Goal: Task Accomplishment & Management: Manage account settings

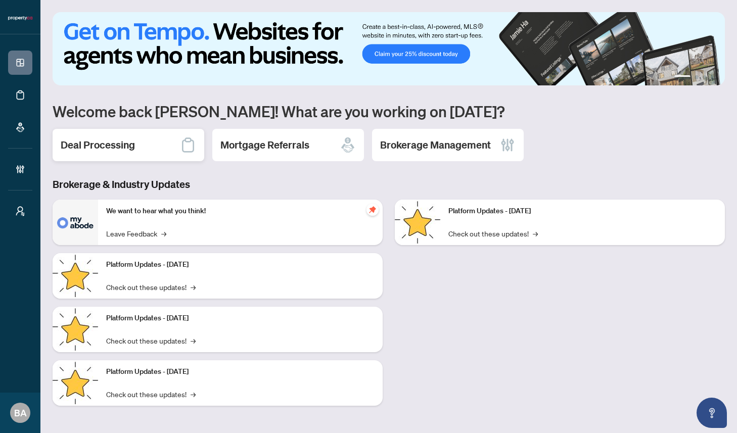
click at [135, 145] on div "Deal Processing" at bounding box center [129, 145] width 152 height 32
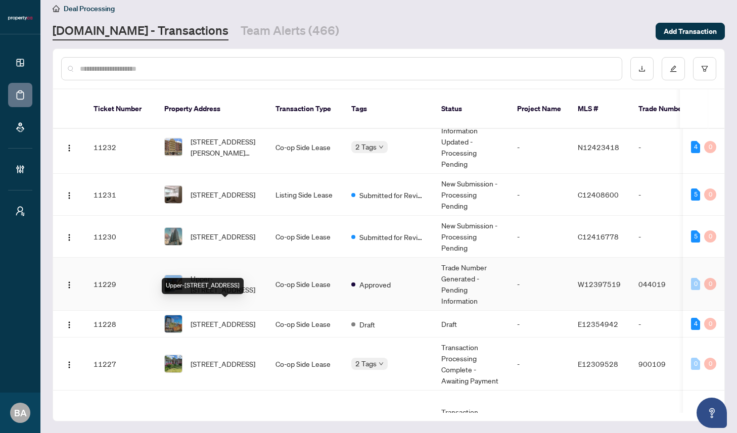
scroll to position [772, 0]
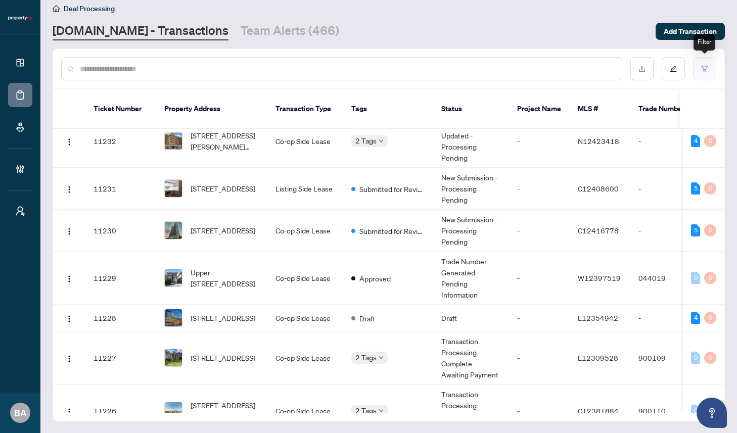
click at [701, 70] on icon "filter" at bounding box center [704, 68] width 7 height 7
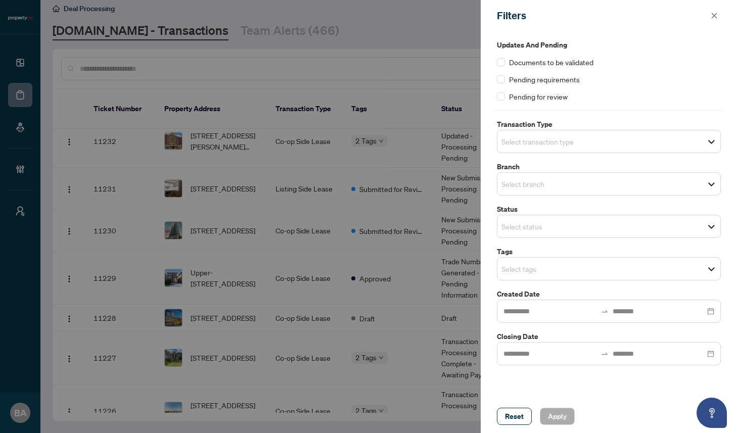
click at [532, 224] on input "search" at bounding box center [536, 226] width 71 height 12
click at [535, 206] on label "Status" at bounding box center [609, 209] width 224 height 11
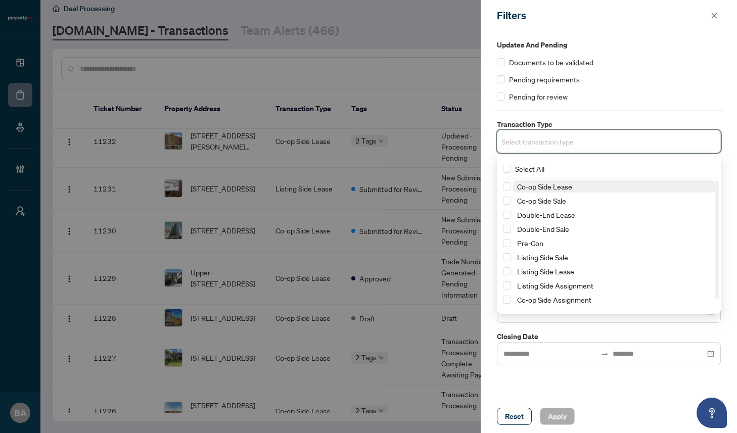
click at [544, 142] on input "search" at bounding box center [536, 141] width 71 height 12
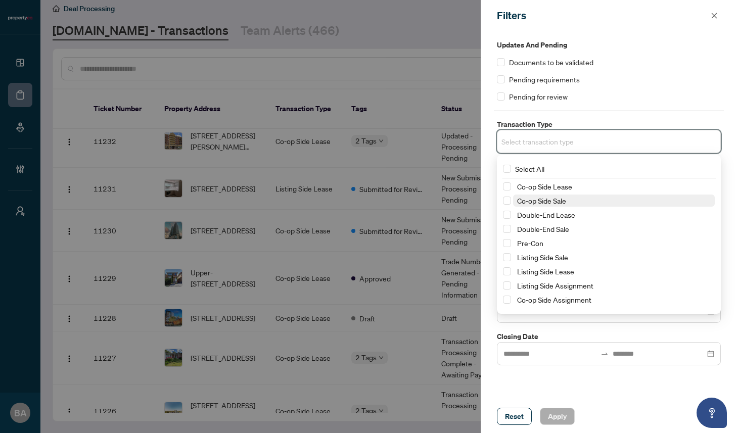
click at [544, 202] on span "Co-op Side Sale" at bounding box center [541, 200] width 49 height 9
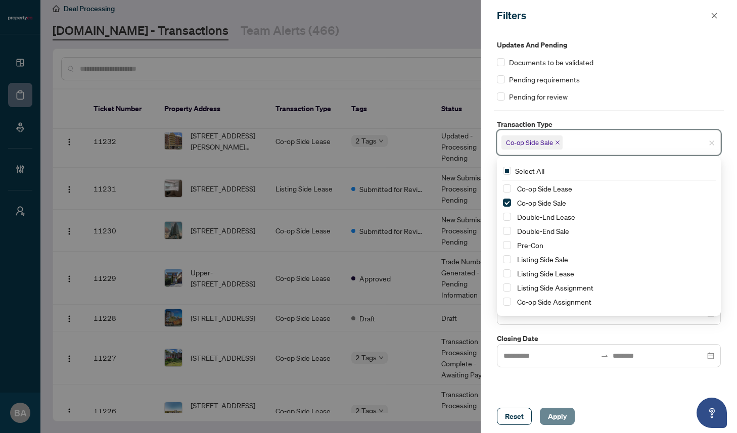
click at [552, 415] on span "Apply" at bounding box center [557, 416] width 19 height 16
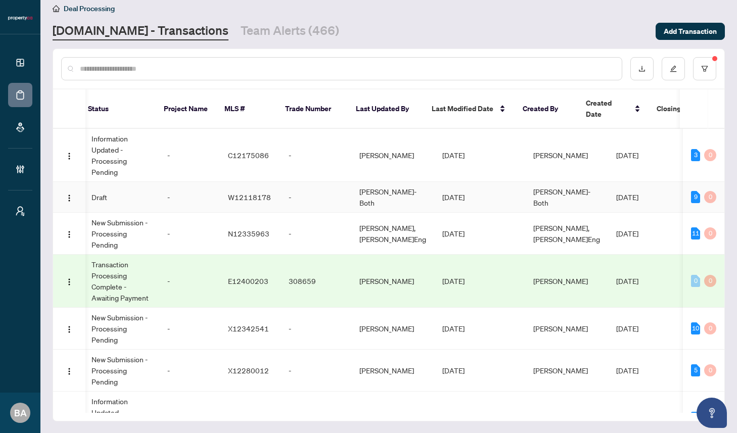
scroll to position [0, 233]
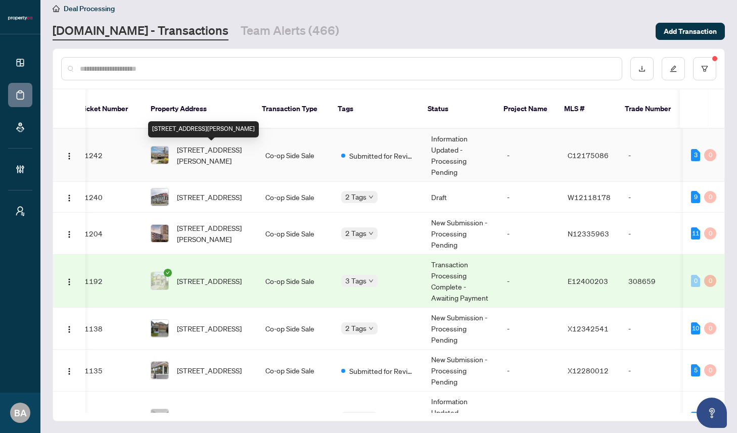
click at [230, 153] on span "[STREET_ADDRESS][PERSON_NAME]" at bounding box center [213, 155] width 72 height 22
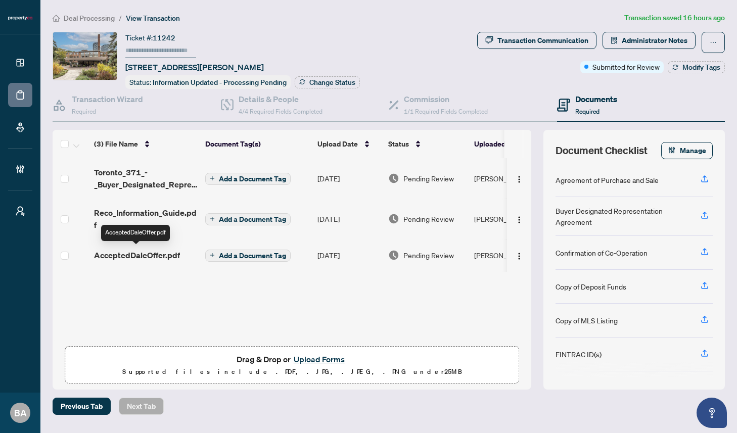
click at [124, 252] on span "AcceptedDaleOffer.pdf" at bounding box center [137, 255] width 86 height 12
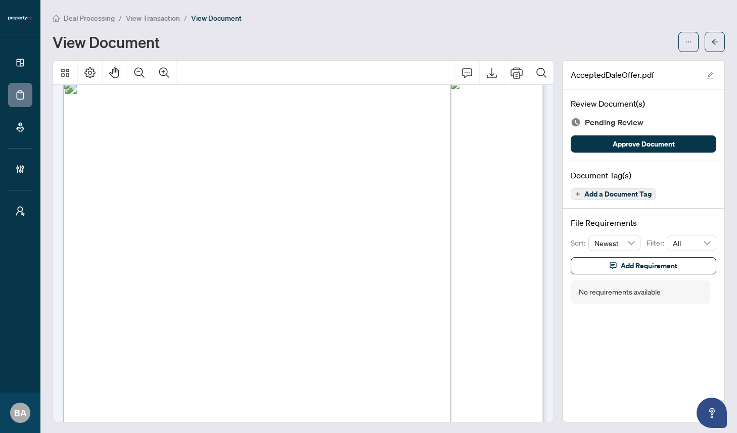
scroll to position [1290, 0]
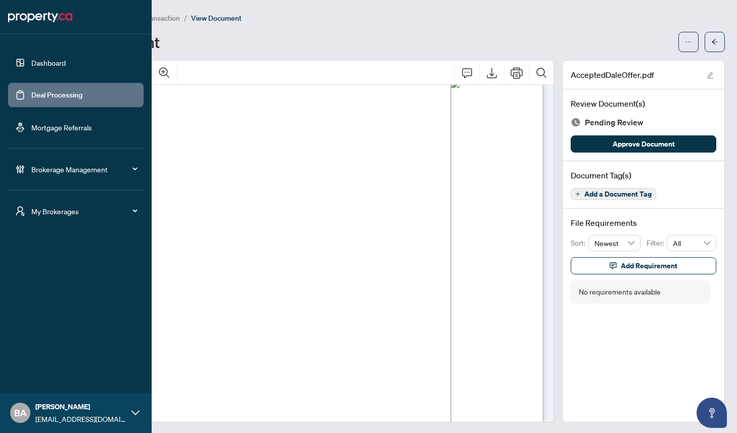
click at [43, 63] on link "Dashboard" at bounding box center [48, 62] width 34 height 9
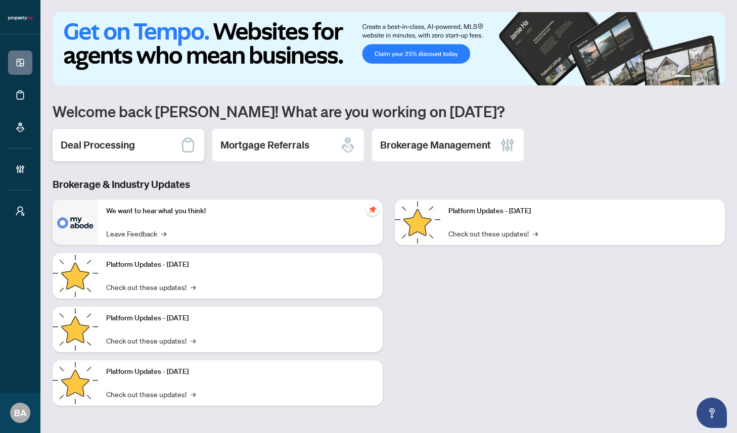
click at [126, 138] on h2 "Deal Processing" at bounding box center [98, 145] width 74 height 14
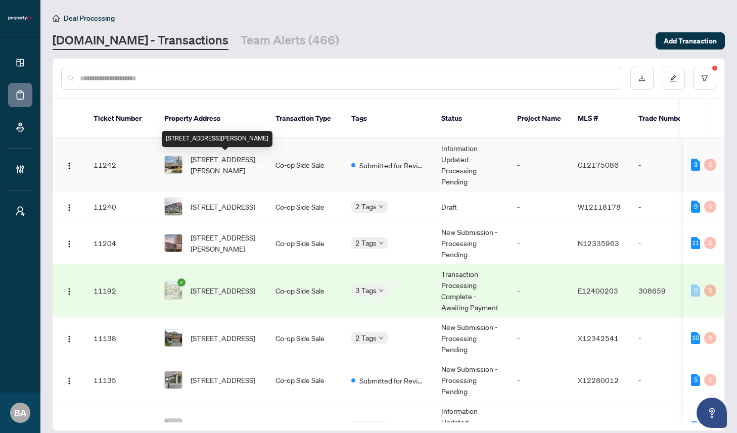
click at [238, 159] on span "[STREET_ADDRESS][PERSON_NAME]" at bounding box center [225, 165] width 69 height 22
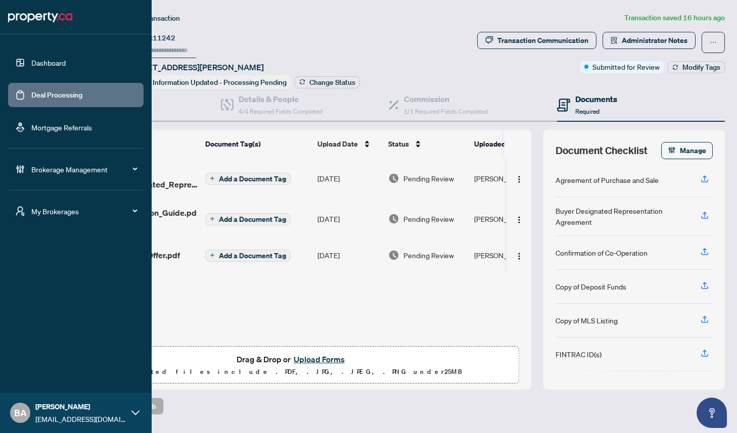
click at [42, 94] on link "Deal Processing" at bounding box center [56, 94] width 51 height 9
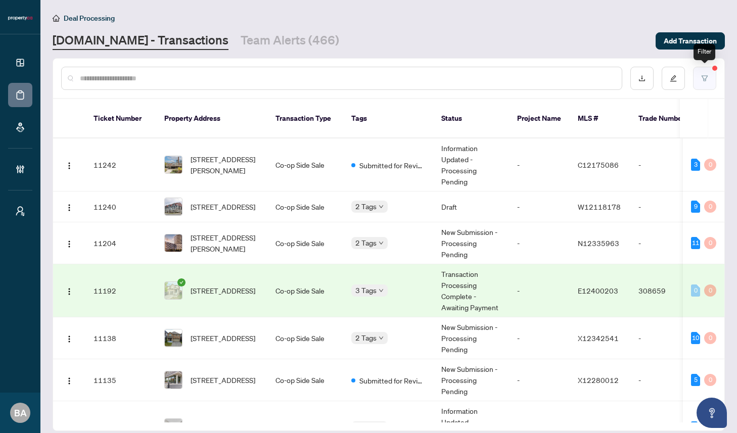
click at [713, 75] on button "button" at bounding box center [704, 78] width 23 height 23
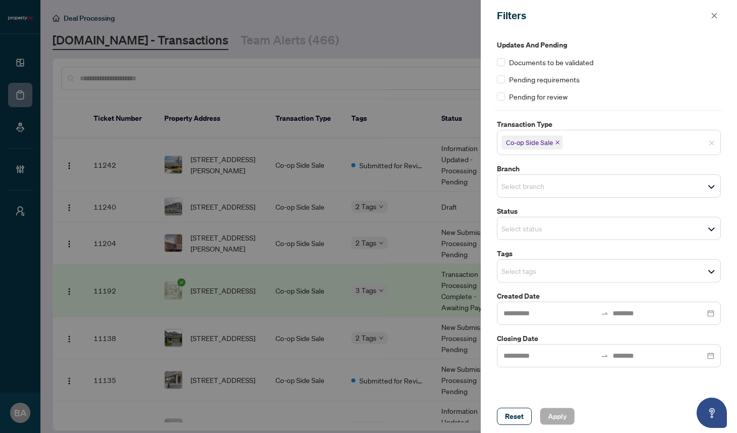
click at [558, 141] on icon "close" at bounding box center [557, 143] width 4 height 4
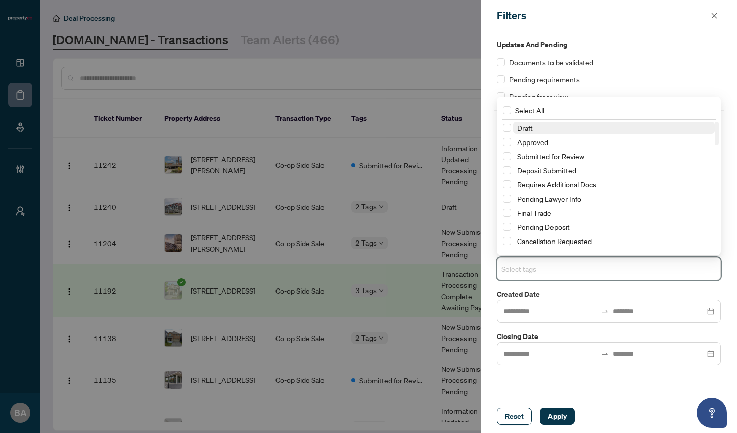
click at [536, 269] on input "search" at bounding box center [536, 269] width 71 height 12
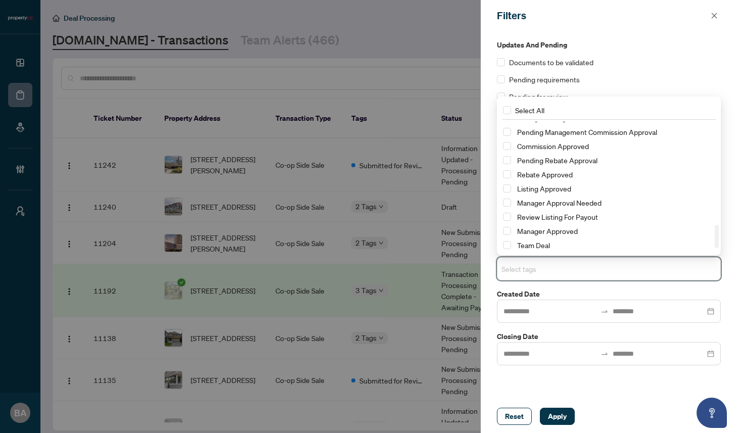
scroll to position [578, 0]
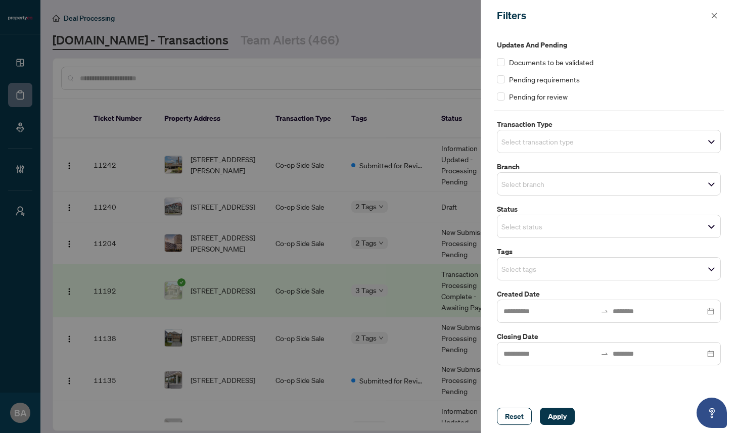
click at [615, 9] on div "Filters" at bounding box center [602, 15] width 211 height 15
click at [566, 188] on input "search" at bounding box center [536, 184] width 71 height 12
click at [536, 160] on div "Updates and Pending Documents to be validated Pending requirements Pending for …" at bounding box center [609, 202] width 230 height 326
click at [715, 13] on icon "close" at bounding box center [714, 15] width 7 height 7
